Goal: Task Accomplishment & Management: Use online tool/utility

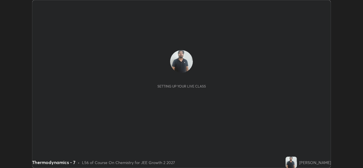
scroll to position [168, 362]
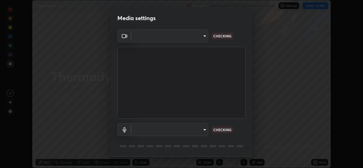
type input "de0b73f0980f6fa9b450921a8a2ec262589a733567298ed7cfed7de340c0f98a"
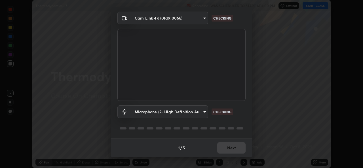
click at [191, 112] on body "Erase all Thermodynamics - 7 Recording WAS SCHEDULED TO START AT 4:00 PM Settin…" at bounding box center [181, 84] width 363 height 168
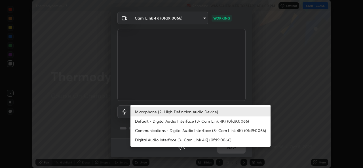
click at [182, 120] on li "Default - Digital Audio Interface (3- Cam Link 4K) (0fd9:0066)" at bounding box center [200, 120] width 140 height 9
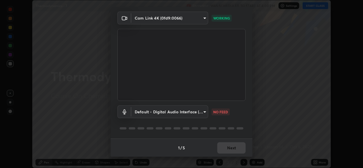
click at [181, 113] on body "Erase all Thermodynamics - 7 Recording WAS SCHEDULED TO START AT 4:00 PM Settin…" at bounding box center [181, 84] width 363 height 168
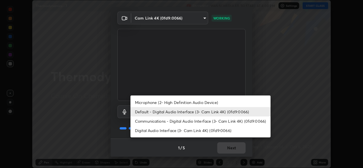
click at [182, 103] on li "Microphone (2- High Definition Audio Device)" at bounding box center [200, 102] width 140 height 9
type input "ee5451cd7f557f866d24f5efd5cc95f4e676077231587f00bc09c28defbb90f9"
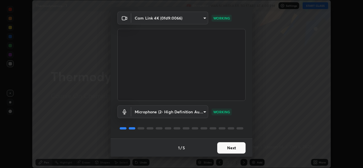
click at [236, 149] on button "Next" at bounding box center [231, 147] width 28 height 11
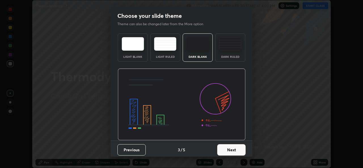
click at [239, 149] on button "Next" at bounding box center [231, 149] width 28 height 11
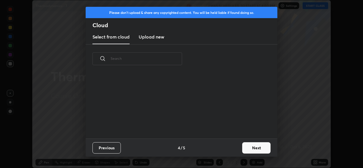
click at [242, 150] on button "Next" at bounding box center [256, 147] width 28 height 11
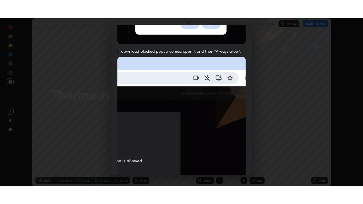
scroll to position [133, 0]
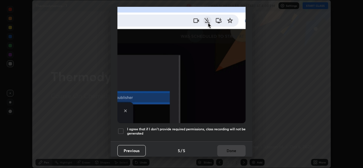
click at [123, 128] on div at bounding box center [120, 131] width 7 height 7
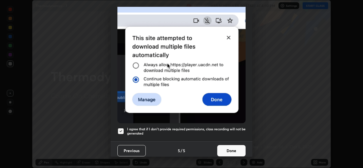
click at [236, 152] on button "Done" at bounding box center [231, 150] width 28 height 11
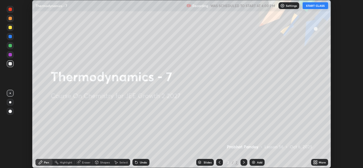
click at [319, 7] on button "START CLASS" at bounding box center [314, 5] width 25 height 7
click at [315, 163] on icon at bounding box center [315, 162] width 5 height 5
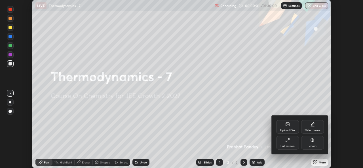
click at [293, 146] on div "Full screen" at bounding box center [287, 146] width 14 height 3
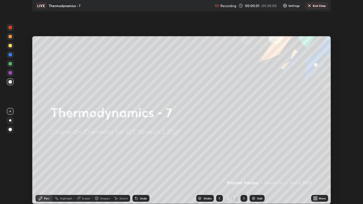
scroll to position [204, 363]
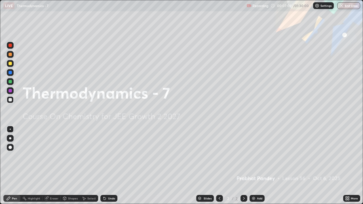
click at [254, 168] on img at bounding box center [253, 198] width 5 height 5
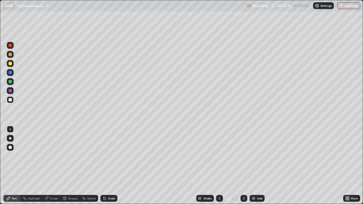
click at [74, 168] on div "Shapes" at bounding box center [73, 198] width 10 height 3
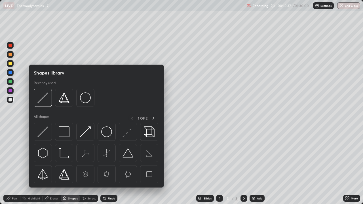
click at [54, 168] on div "Eraser" at bounding box center [54, 198] width 8 height 3
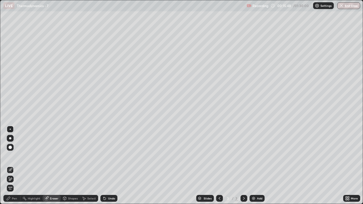
click at [14, 168] on div "Pen" at bounding box center [14, 198] width 5 height 3
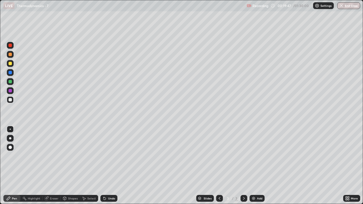
click at [107, 168] on div "Undo" at bounding box center [108, 198] width 17 height 7
click at [108, 168] on div "Undo" at bounding box center [111, 198] width 7 height 3
click at [105, 168] on icon at bounding box center [104, 198] width 5 height 5
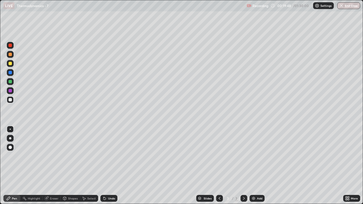
click at [105, 168] on icon at bounding box center [104, 198] width 2 height 2
click at [105, 168] on icon at bounding box center [104, 198] width 5 height 5
click at [104, 168] on icon at bounding box center [104, 198] width 2 height 2
click at [109, 168] on div "Undo" at bounding box center [111, 198] width 7 height 3
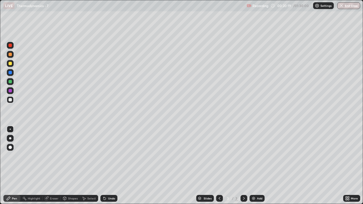
click at [10, 63] on div at bounding box center [9, 63] width 3 height 3
click at [11, 55] on div at bounding box center [9, 54] width 3 height 3
click at [11, 101] on div at bounding box center [9, 99] width 3 height 3
click at [10, 66] on div at bounding box center [10, 63] width 7 height 7
click at [11, 82] on div at bounding box center [9, 81] width 3 height 3
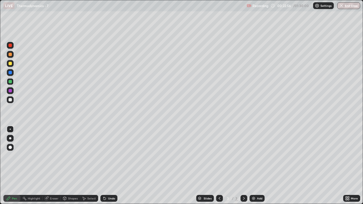
click at [110, 168] on div "Undo" at bounding box center [111, 198] width 7 height 3
click at [254, 168] on img at bounding box center [253, 198] width 5 height 5
click at [11, 99] on div at bounding box center [9, 99] width 3 height 3
click at [104, 168] on icon at bounding box center [104, 198] width 2 height 2
click at [11, 63] on div at bounding box center [9, 63] width 3 height 3
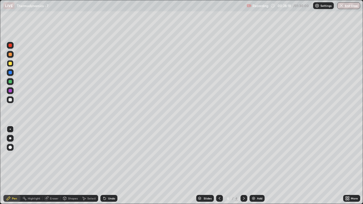
click at [11, 99] on div at bounding box center [9, 99] width 3 height 3
click at [10, 55] on div at bounding box center [9, 54] width 3 height 3
click at [13, 100] on div at bounding box center [10, 99] width 7 height 7
click at [11, 54] on div at bounding box center [9, 54] width 3 height 3
click at [92, 168] on div "Select" at bounding box center [91, 198] width 8 height 3
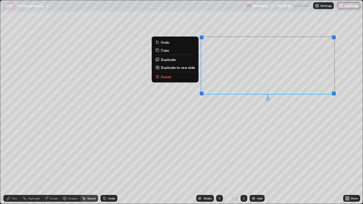
click at [310, 140] on div "0 ° Undo Copy Duplicate Duplicate to new slide Delete" at bounding box center [181, 101] width 362 height 203
click at [171, 52] on button "Copy" at bounding box center [175, 50] width 42 height 7
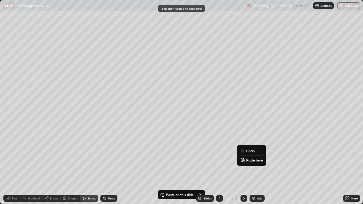
click at [254, 162] on p "Paste here" at bounding box center [254, 160] width 17 height 5
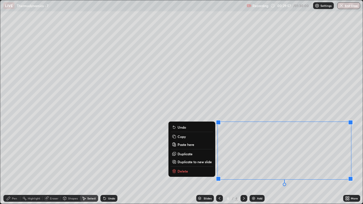
click at [248, 112] on div "0 ° Undo Copy Paste here Duplicate Duplicate to new slide Delete" at bounding box center [181, 101] width 362 height 203
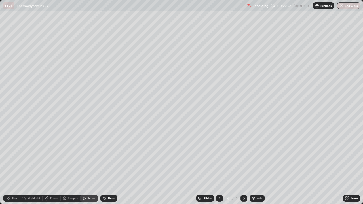
click at [16, 168] on div "Pen" at bounding box center [14, 198] width 5 height 3
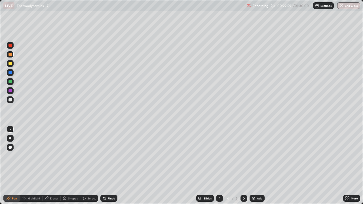
click at [11, 72] on div at bounding box center [9, 72] width 3 height 3
click at [11, 82] on div at bounding box center [9, 81] width 3 height 3
click at [9, 62] on div at bounding box center [9, 63] width 3 height 3
click at [254, 168] on img at bounding box center [253, 198] width 5 height 5
click at [11, 101] on div at bounding box center [9, 99] width 3 height 3
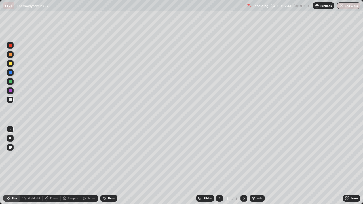
click at [218, 168] on icon at bounding box center [219, 198] width 5 height 5
click at [243, 168] on icon at bounding box center [243, 198] width 5 height 5
click at [103, 168] on icon at bounding box center [103, 197] width 1 height 1
click at [103, 168] on icon at bounding box center [104, 198] width 5 height 5
click at [104, 168] on icon at bounding box center [104, 198] width 2 height 2
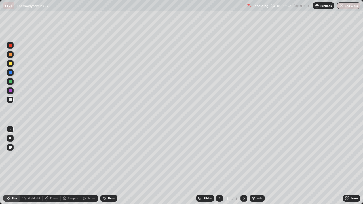
click at [104, 168] on icon at bounding box center [104, 198] width 2 height 2
click at [103, 168] on icon at bounding box center [103, 197] width 1 height 1
click at [12, 54] on div at bounding box center [10, 54] width 7 height 7
click at [11, 63] on div at bounding box center [9, 63] width 3 height 3
click at [12, 82] on div at bounding box center [10, 81] width 7 height 7
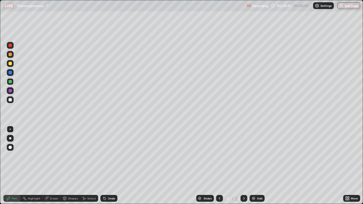
click at [11, 71] on div at bounding box center [9, 72] width 3 height 3
click at [12, 101] on div at bounding box center [10, 99] width 7 height 7
click at [220, 168] on icon at bounding box center [219, 198] width 5 height 5
click at [243, 168] on icon at bounding box center [243, 198] width 5 height 5
click at [12, 55] on div at bounding box center [10, 54] width 7 height 7
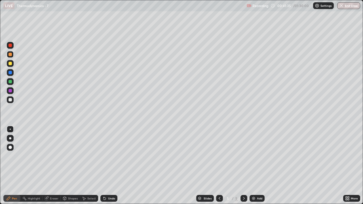
click at [254, 168] on img at bounding box center [253, 198] width 5 height 5
click at [12, 101] on div at bounding box center [10, 99] width 7 height 7
click at [219, 168] on icon at bounding box center [219, 198] width 5 height 5
click at [246, 168] on div at bounding box center [243, 198] width 7 height 7
click at [219, 168] on icon at bounding box center [219, 198] width 5 height 5
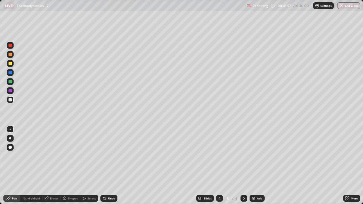
click at [242, 168] on icon at bounding box center [243, 198] width 5 height 5
click at [53, 168] on div "Eraser" at bounding box center [54, 198] width 8 height 3
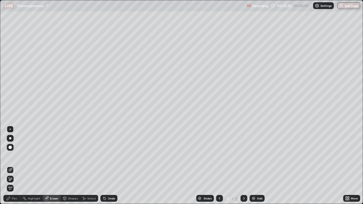
click at [10, 168] on icon at bounding box center [8, 198] width 5 height 5
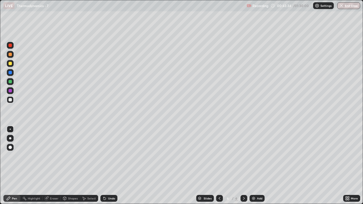
click at [103, 168] on icon at bounding box center [104, 198] width 2 height 2
click at [11, 63] on div at bounding box center [9, 63] width 3 height 3
click at [110, 168] on div "Undo" at bounding box center [111, 198] width 7 height 3
click at [109, 168] on div "Undo" at bounding box center [111, 198] width 7 height 3
click at [108, 168] on div "Undo" at bounding box center [111, 198] width 7 height 3
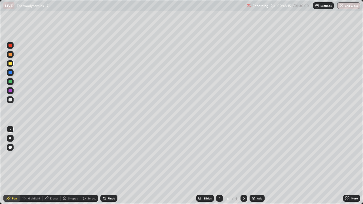
click at [108, 168] on div "Undo" at bounding box center [111, 198] width 7 height 3
click at [107, 168] on div "Undo" at bounding box center [108, 198] width 17 height 7
click at [106, 168] on div "Undo" at bounding box center [108, 198] width 17 height 7
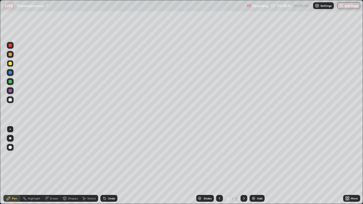
click at [108, 168] on div "Undo" at bounding box center [111, 198] width 7 height 3
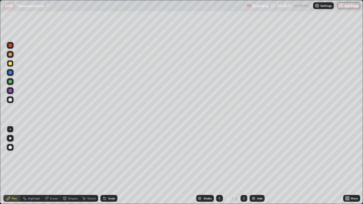
click at [108, 168] on div "Undo" at bounding box center [111, 198] width 7 height 3
click at [219, 168] on icon at bounding box center [219, 198] width 5 height 5
click at [242, 168] on icon at bounding box center [243, 198] width 5 height 5
click at [10, 99] on div at bounding box center [9, 99] width 3 height 3
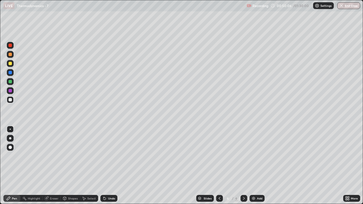
click at [11, 54] on div at bounding box center [9, 54] width 3 height 3
click at [10, 82] on div at bounding box center [9, 81] width 3 height 3
click at [9, 56] on div at bounding box center [9, 54] width 3 height 3
click at [221, 168] on div at bounding box center [219, 198] width 7 height 7
click at [246, 168] on div at bounding box center [243, 198] width 7 height 11
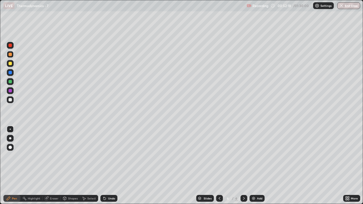
click at [10, 100] on div at bounding box center [9, 99] width 3 height 3
click at [109, 168] on div "Undo" at bounding box center [111, 198] width 7 height 3
click at [9, 56] on div at bounding box center [9, 54] width 3 height 3
click at [10, 100] on div at bounding box center [9, 99] width 3 height 3
click at [12, 55] on div at bounding box center [9, 54] width 3 height 3
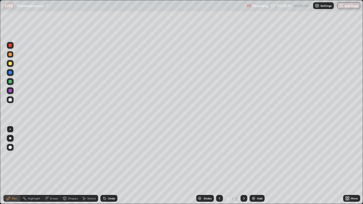
click at [12, 99] on div at bounding box center [10, 99] width 7 height 7
click at [251, 168] on div "Add" at bounding box center [256, 198] width 15 height 7
click at [219, 168] on div at bounding box center [219, 198] width 7 height 7
click at [243, 168] on icon at bounding box center [243, 198] width 5 height 5
click at [108, 168] on div "Undo" at bounding box center [111, 198] width 7 height 3
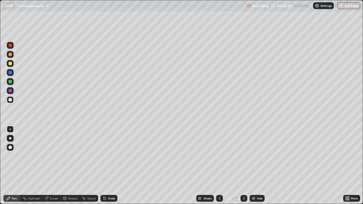
click at [219, 168] on div at bounding box center [219, 198] width 7 height 7
click at [243, 168] on icon at bounding box center [243, 198] width 5 height 5
click at [218, 168] on icon at bounding box center [219, 198] width 2 height 3
click at [252, 168] on img at bounding box center [253, 198] width 5 height 5
click at [103, 168] on icon at bounding box center [103, 197] width 1 height 1
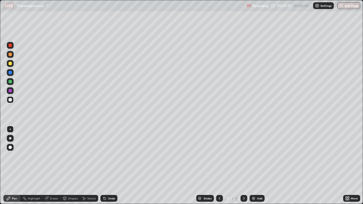
click at [106, 168] on icon at bounding box center [104, 198] width 5 height 5
click at [11, 63] on div at bounding box center [9, 63] width 3 height 3
click at [13, 99] on div at bounding box center [10, 99] width 7 height 7
click at [108, 168] on div "Undo" at bounding box center [111, 198] width 7 height 3
click at [106, 168] on div "Undo" at bounding box center [108, 198] width 17 height 7
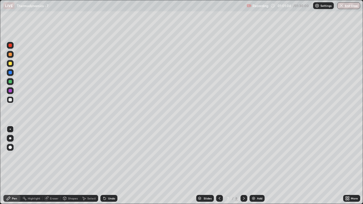
click at [218, 168] on icon at bounding box center [219, 198] width 5 height 5
click at [11, 55] on div at bounding box center [9, 54] width 3 height 3
click at [114, 168] on div "Undo" at bounding box center [108, 198] width 17 height 7
click at [243, 168] on icon at bounding box center [243, 198] width 5 height 5
click at [11, 99] on div at bounding box center [9, 99] width 3 height 3
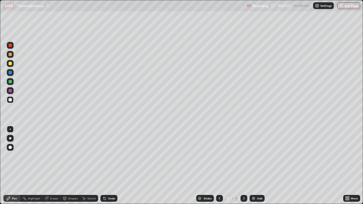
click at [104, 168] on icon at bounding box center [104, 198] width 2 height 2
click at [103, 168] on icon at bounding box center [103, 197] width 1 height 1
click at [105, 168] on icon at bounding box center [104, 198] width 5 height 5
click at [105, 168] on div "Undo" at bounding box center [108, 198] width 17 height 7
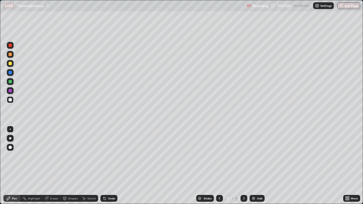
click at [106, 168] on div "Undo" at bounding box center [108, 198] width 17 height 7
click at [107, 168] on div "Undo" at bounding box center [108, 198] width 17 height 7
click at [105, 168] on div "Undo" at bounding box center [108, 198] width 17 height 7
click at [105, 168] on icon at bounding box center [104, 198] width 5 height 5
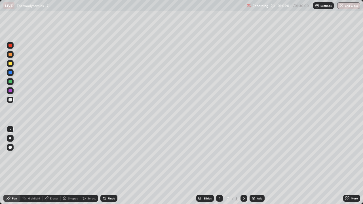
click at [103, 168] on icon at bounding box center [103, 197] width 1 height 1
click at [104, 168] on icon at bounding box center [104, 198] width 2 height 2
click at [103, 168] on icon at bounding box center [104, 198] width 2 height 2
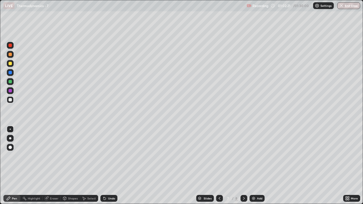
click at [103, 168] on icon at bounding box center [103, 197] width 1 height 1
click at [103, 168] on icon at bounding box center [104, 198] width 2 height 2
click at [218, 168] on div at bounding box center [219, 198] width 7 height 7
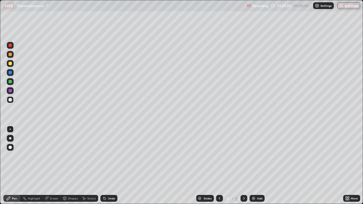
click at [243, 168] on icon at bounding box center [243, 198] width 5 height 5
click at [10, 54] on div at bounding box center [9, 54] width 3 height 3
click at [12, 102] on div at bounding box center [10, 99] width 7 height 7
click at [10, 56] on div at bounding box center [9, 54] width 3 height 3
click at [12, 83] on div at bounding box center [10, 81] width 7 height 7
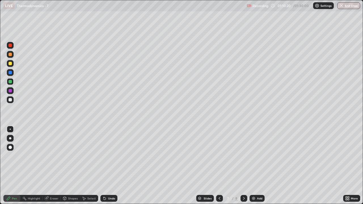
click at [10, 64] on div at bounding box center [9, 63] width 3 height 3
click at [243, 168] on icon at bounding box center [243, 198] width 5 height 5
click at [218, 168] on icon at bounding box center [219, 198] width 2 height 3
click at [255, 168] on div "Add" at bounding box center [256, 198] width 15 height 7
click at [12, 99] on div at bounding box center [9, 99] width 3 height 3
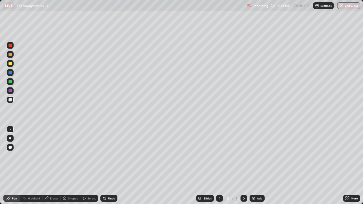
click at [105, 168] on icon at bounding box center [104, 198] width 2 height 2
click at [108, 168] on div "Undo" at bounding box center [111, 198] width 7 height 3
click at [111, 168] on div "Undo" at bounding box center [108, 198] width 17 height 7
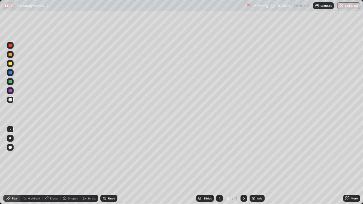
click at [107, 168] on div "Undo" at bounding box center [108, 198] width 17 height 7
click at [110, 168] on div "Undo" at bounding box center [111, 198] width 7 height 3
click at [219, 168] on icon at bounding box center [219, 198] width 5 height 5
click at [243, 168] on icon at bounding box center [243, 198] width 5 height 5
click at [220, 168] on icon at bounding box center [219, 198] width 5 height 5
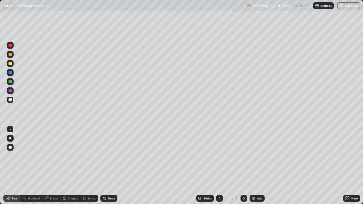
click at [220, 168] on div at bounding box center [219, 198] width 7 height 7
click at [245, 168] on div at bounding box center [243, 198] width 7 height 7
click at [243, 168] on icon at bounding box center [243, 198] width 5 height 5
click at [245, 168] on div at bounding box center [243, 198] width 7 height 7
click at [219, 168] on icon at bounding box center [219, 198] width 5 height 5
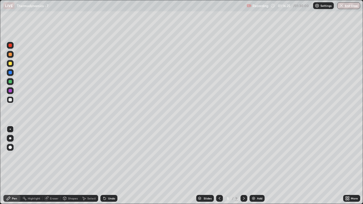
click at [11, 55] on div at bounding box center [9, 54] width 3 height 3
click at [207, 168] on div "Slides" at bounding box center [207, 198] width 8 height 3
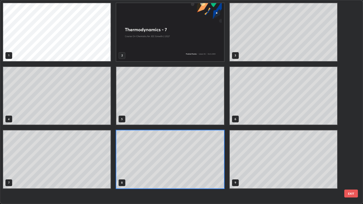
scroll to position [202, 359]
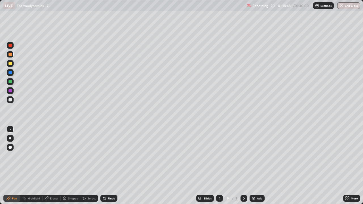
click at [11, 100] on div at bounding box center [9, 99] width 3 height 3
click at [104, 168] on icon at bounding box center [104, 198] width 2 height 2
click at [103, 168] on div "Undo" at bounding box center [108, 198] width 17 height 7
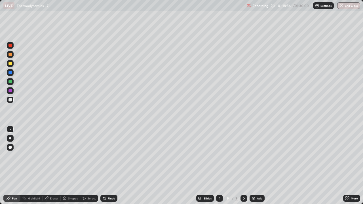
click at [101, 168] on div "Undo" at bounding box center [108, 198] width 17 height 7
click at [53, 168] on div "Eraser" at bounding box center [54, 198] width 8 height 3
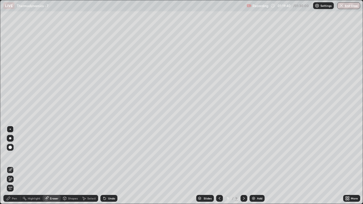
click at [10, 168] on icon at bounding box center [8, 198] width 5 height 5
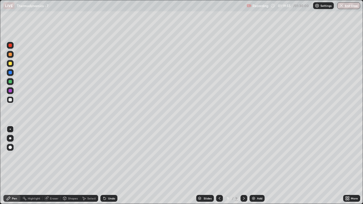
click at [90, 168] on div "Select" at bounding box center [91, 198] width 8 height 3
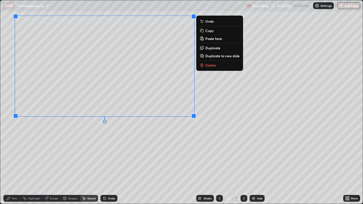
click at [174, 142] on div "0 ° Undo Copy Paste here Duplicate Duplicate to new slide Delete" at bounding box center [181, 101] width 362 height 203
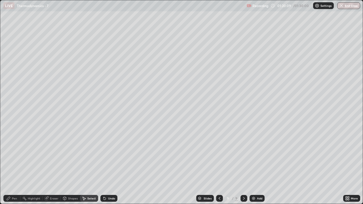
click at [16, 168] on div "Pen" at bounding box center [14, 198] width 5 height 3
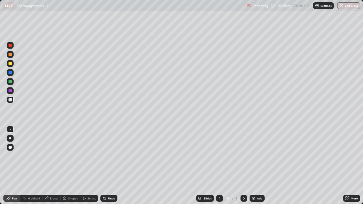
click at [105, 168] on icon at bounding box center [104, 198] width 5 height 5
click at [86, 168] on icon at bounding box center [84, 198] width 5 height 5
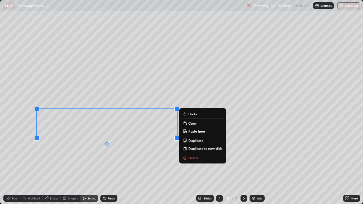
click at [50, 155] on div "0 ° Undo Copy Paste here Duplicate Duplicate to new slide Delete" at bounding box center [181, 101] width 362 height 203
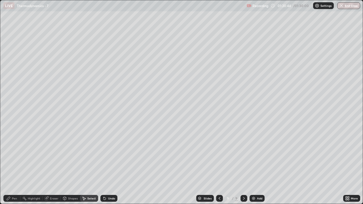
click at [13, 168] on div "Pen" at bounding box center [14, 198] width 5 height 3
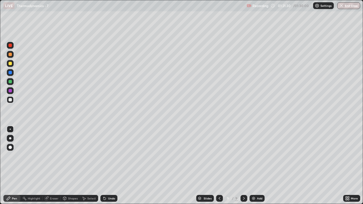
click at [10, 62] on div at bounding box center [9, 63] width 3 height 3
click at [219, 168] on icon at bounding box center [219, 198] width 2 height 3
click at [246, 168] on div at bounding box center [243, 198] width 7 height 7
click at [219, 168] on icon at bounding box center [219, 198] width 2 height 3
click at [94, 168] on div "Select" at bounding box center [91, 198] width 8 height 3
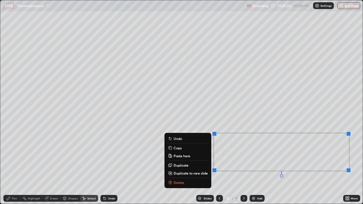
click at [187, 148] on button "Copy" at bounding box center [188, 147] width 42 height 7
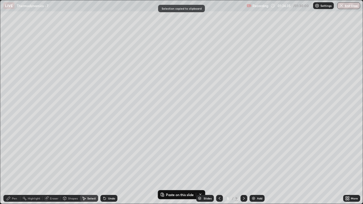
click at [244, 168] on icon at bounding box center [243, 198] width 5 height 5
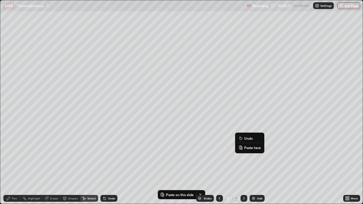
click at [251, 150] on button "Paste here" at bounding box center [249, 147] width 25 height 7
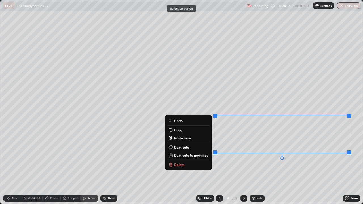
click at [247, 163] on div "0 ° Undo Copy Paste here Duplicate Duplicate to new slide Delete" at bounding box center [181, 101] width 362 height 203
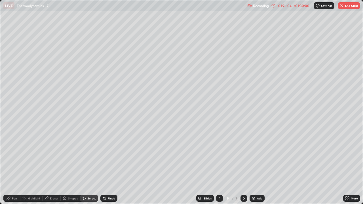
click at [254, 168] on img at bounding box center [253, 198] width 5 height 5
click at [14, 168] on div "Pen" at bounding box center [14, 198] width 5 height 3
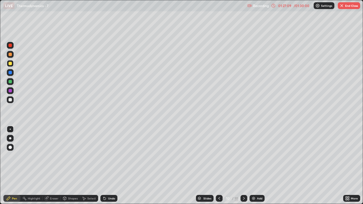
click at [218, 168] on icon at bounding box center [219, 198] width 5 height 5
click at [206, 168] on div "Slides" at bounding box center [207, 198] width 8 height 3
click at [243, 168] on icon at bounding box center [243, 198] width 5 height 5
click at [244, 168] on icon at bounding box center [243, 198] width 5 height 5
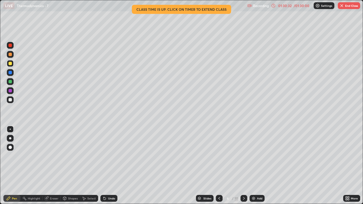
click at [109, 168] on div "Undo" at bounding box center [111, 198] width 7 height 3
click at [108, 168] on div "Undo" at bounding box center [111, 198] width 7 height 3
click at [107, 168] on div "Undo" at bounding box center [108, 198] width 17 height 7
click at [108, 168] on div "Undo" at bounding box center [108, 198] width 17 height 7
click at [106, 168] on div "Undo" at bounding box center [108, 198] width 17 height 7
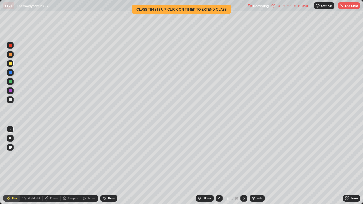
click at [106, 168] on div "Undo" at bounding box center [108, 198] width 17 height 7
click at [243, 168] on icon at bounding box center [243, 198] width 5 height 5
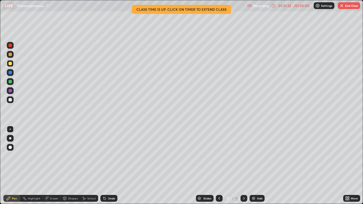
click at [352, 6] on button "End Class" at bounding box center [348, 5] width 22 height 7
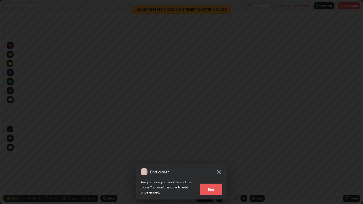
click at [214, 168] on button "End" at bounding box center [210, 189] width 23 height 11
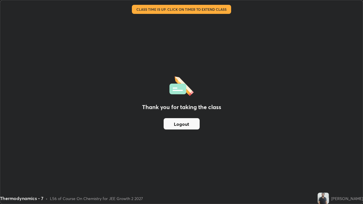
click at [193, 122] on button "Logout" at bounding box center [181, 123] width 36 height 11
